Goal: Check status: Check status

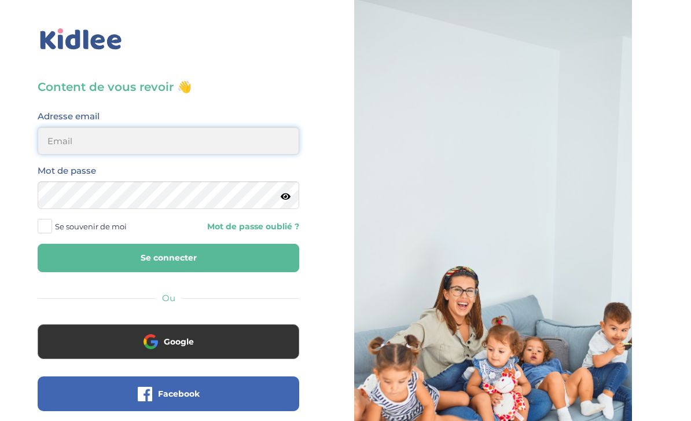
type input "[EMAIL_ADDRESS][DOMAIN_NAME]"
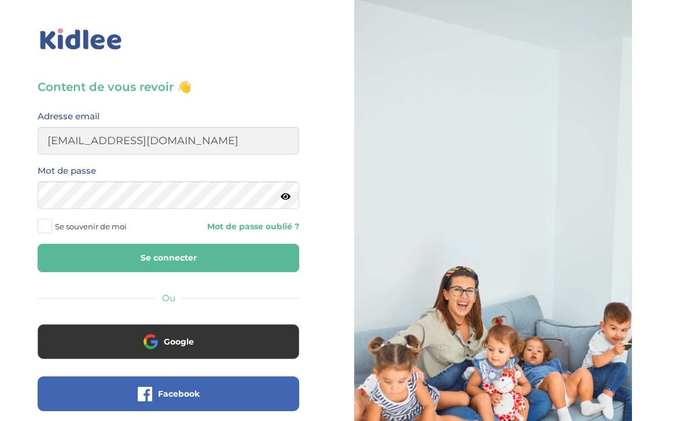
click at [168, 257] on button "Se connecter" at bounding box center [168, 258] width 261 height 28
click at [154, 257] on button "Se connecter" at bounding box center [168, 258] width 261 height 28
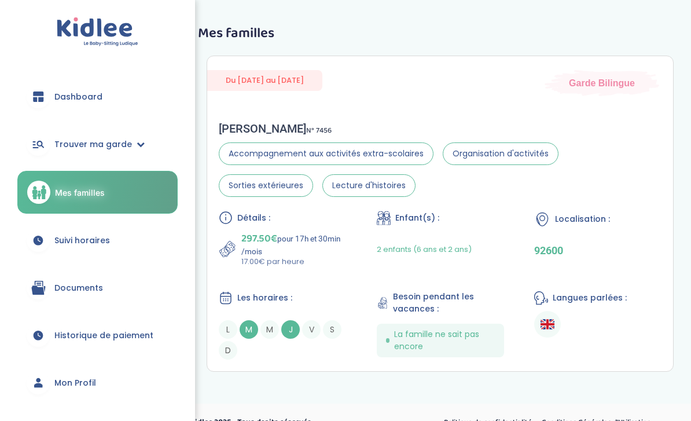
scroll to position [129, 0]
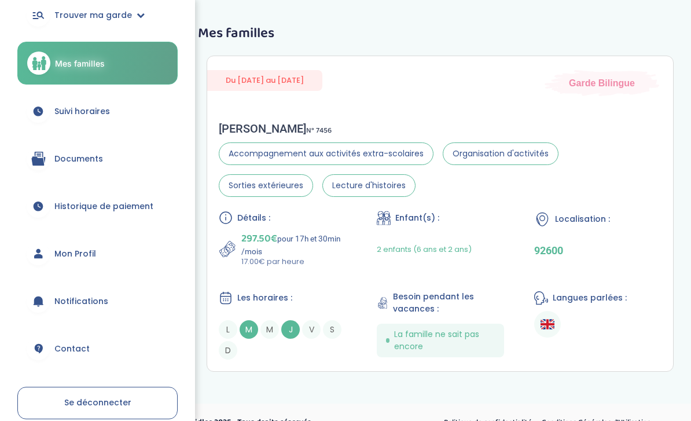
click at [80, 157] on span "Documents" at bounding box center [78, 159] width 49 height 12
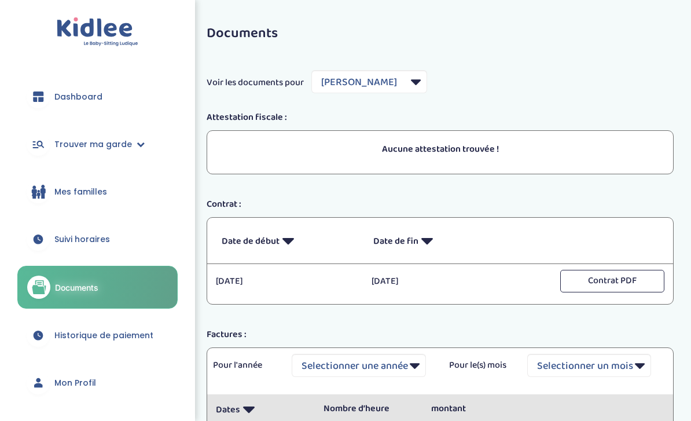
select select "7659"
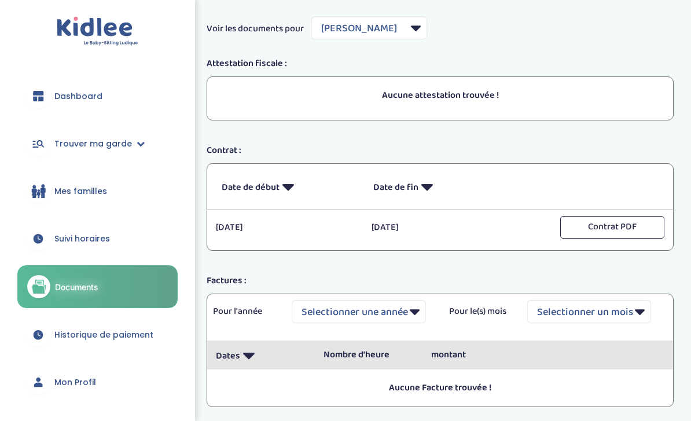
scroll to position [101, 0]
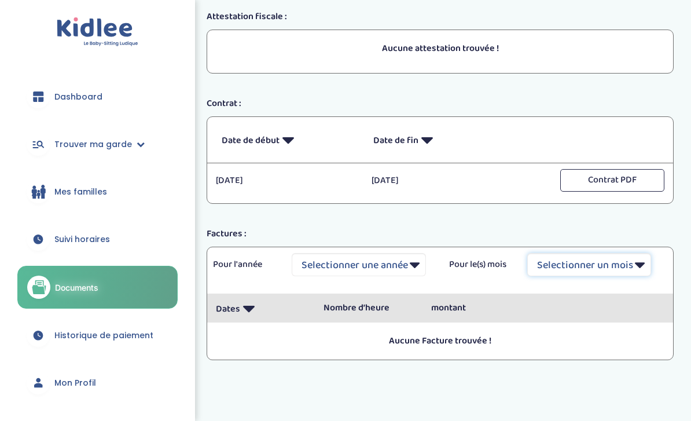
select select "9"
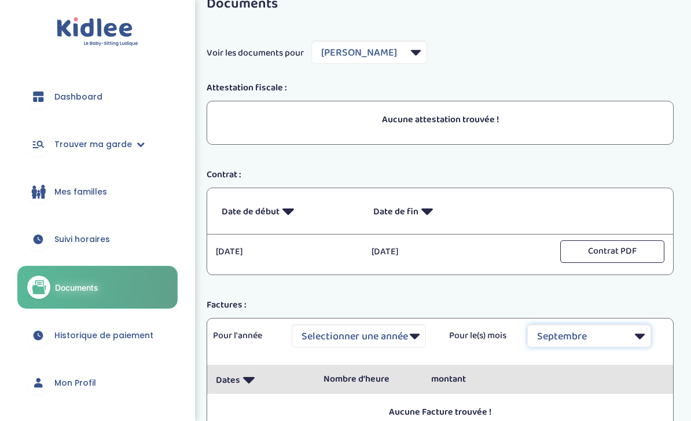
scroll to position [28, 0]
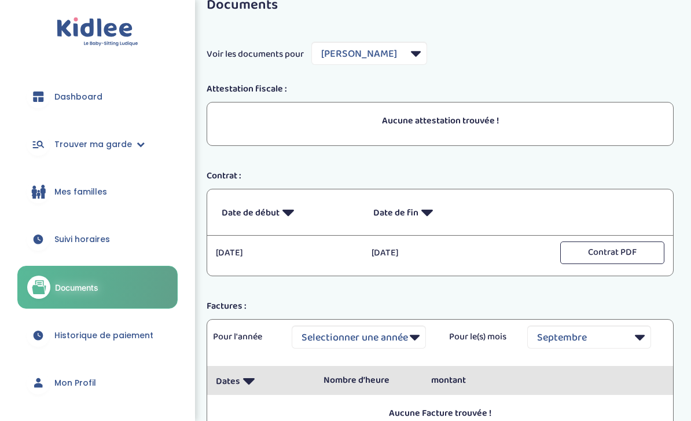
click at [282, 219] on p "Date de début" at bounding box center [289, 212] width 134 height 28
click at [286, 217] on icon at bounding box center [288, 212] width 12 height 28
click at [425, 218] on icon at bounding box center [427, 212] width 12 height 28
click at [425, 219] on icon at bounding box center [427, 212] width 12 height 28
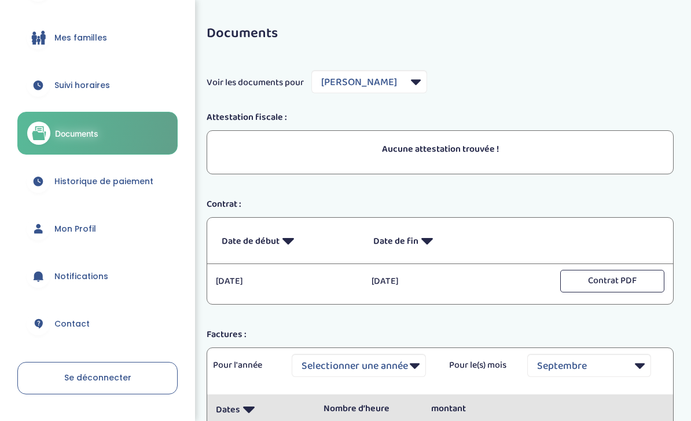
scroll to position [155, 0]
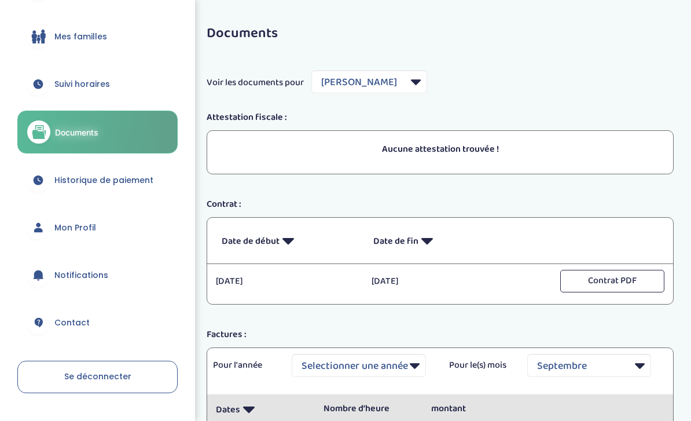
click at [110, 182] on span "Historique de paiement" at bounding box center [103, 180] width 99 height 12
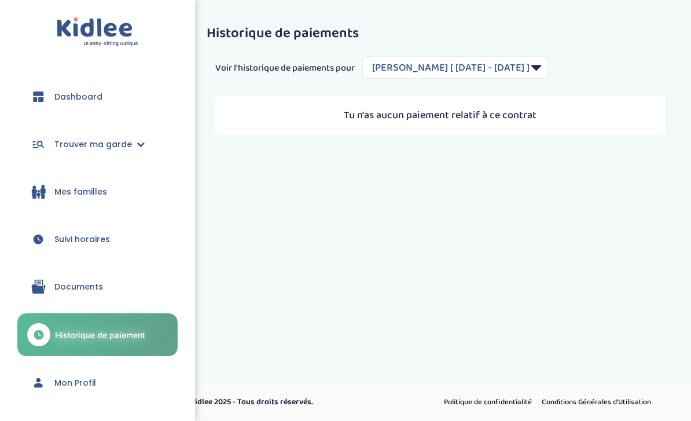
select select "2177"
click at [65, 240] on span "Suivi horaires" at bounding box center [82, 239] width 56 height 12
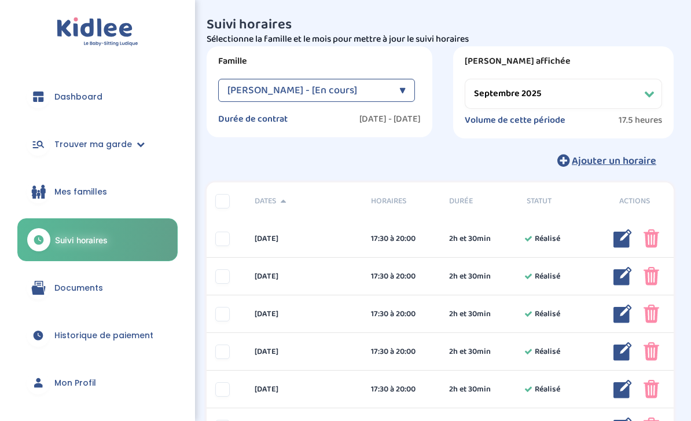
select select "septembre 2025"
